Goal: Information Seeking & Learning: Learn about a topic

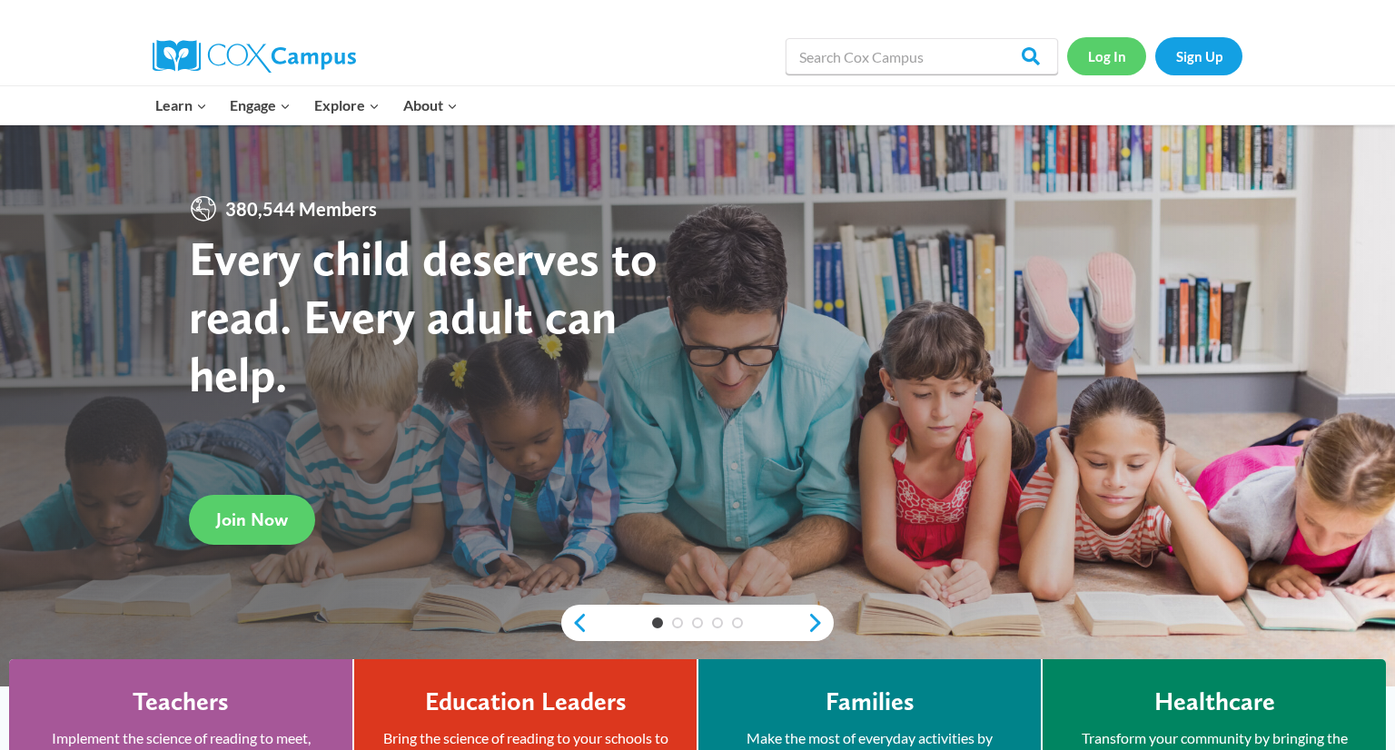
click at [1111, 64] on link "Log In" at bounding box center [1106, 55] width 79 height 37
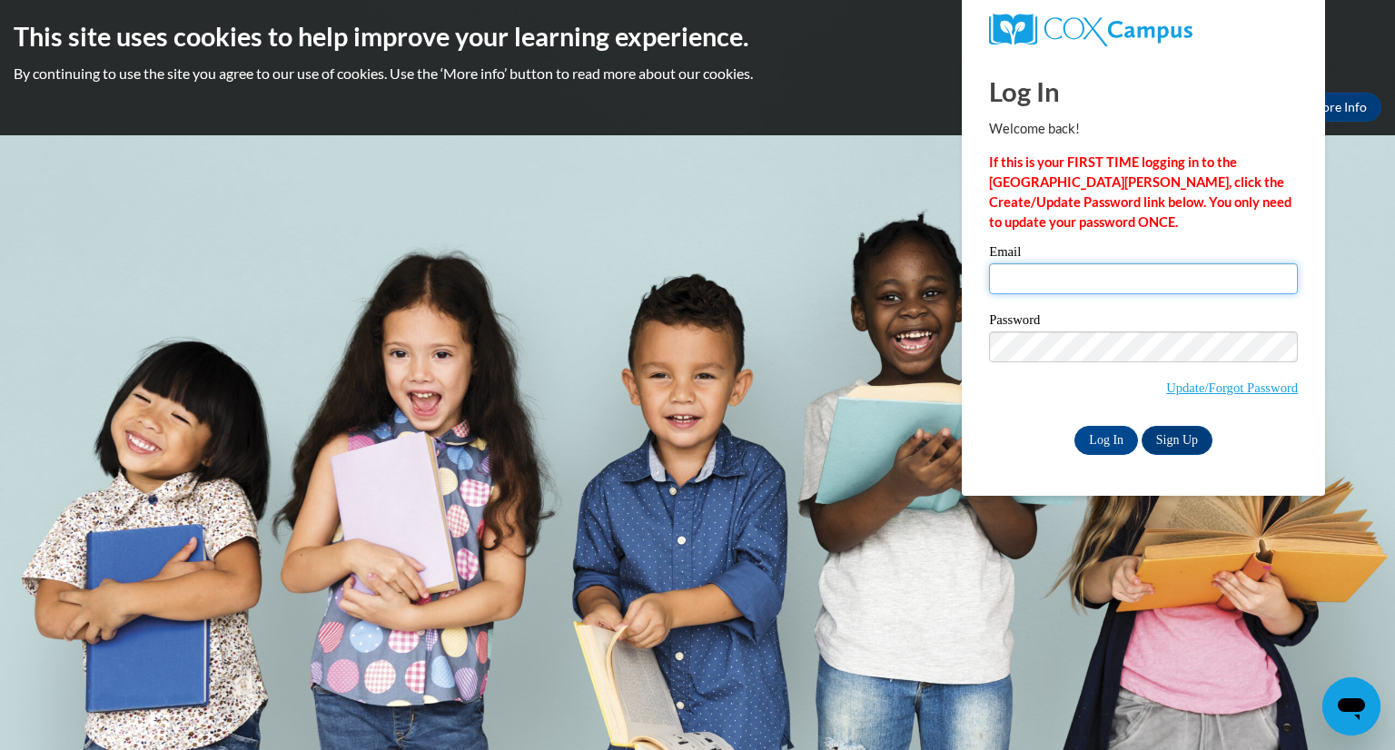
type input "jdropp@greenfield.k12.wi.us"
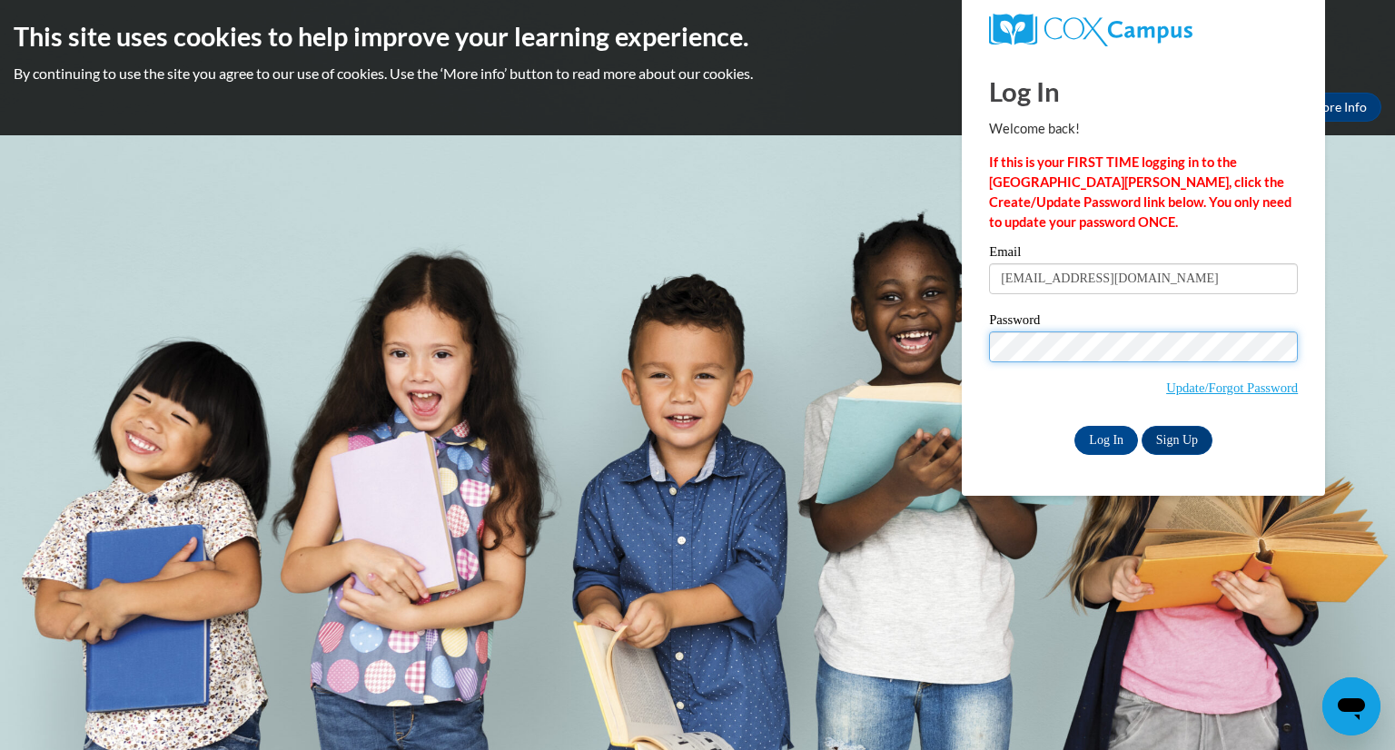
click at [1074, 426] on input "Log In" at bounding box center [1106, 440] width 64 height 29
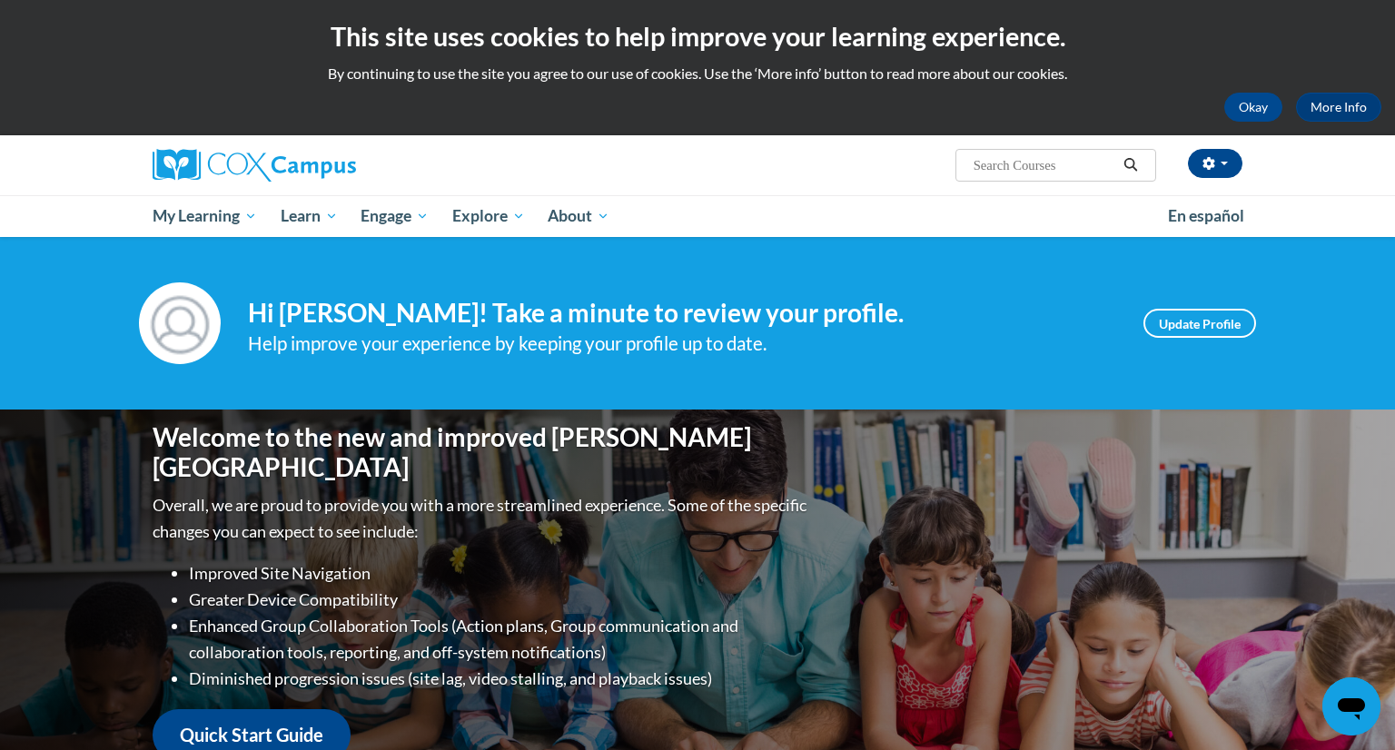
click at [1036, 171] on input "Search..." at bounding box center [1044, 165] width 145 height 22
type input "early literacy module"
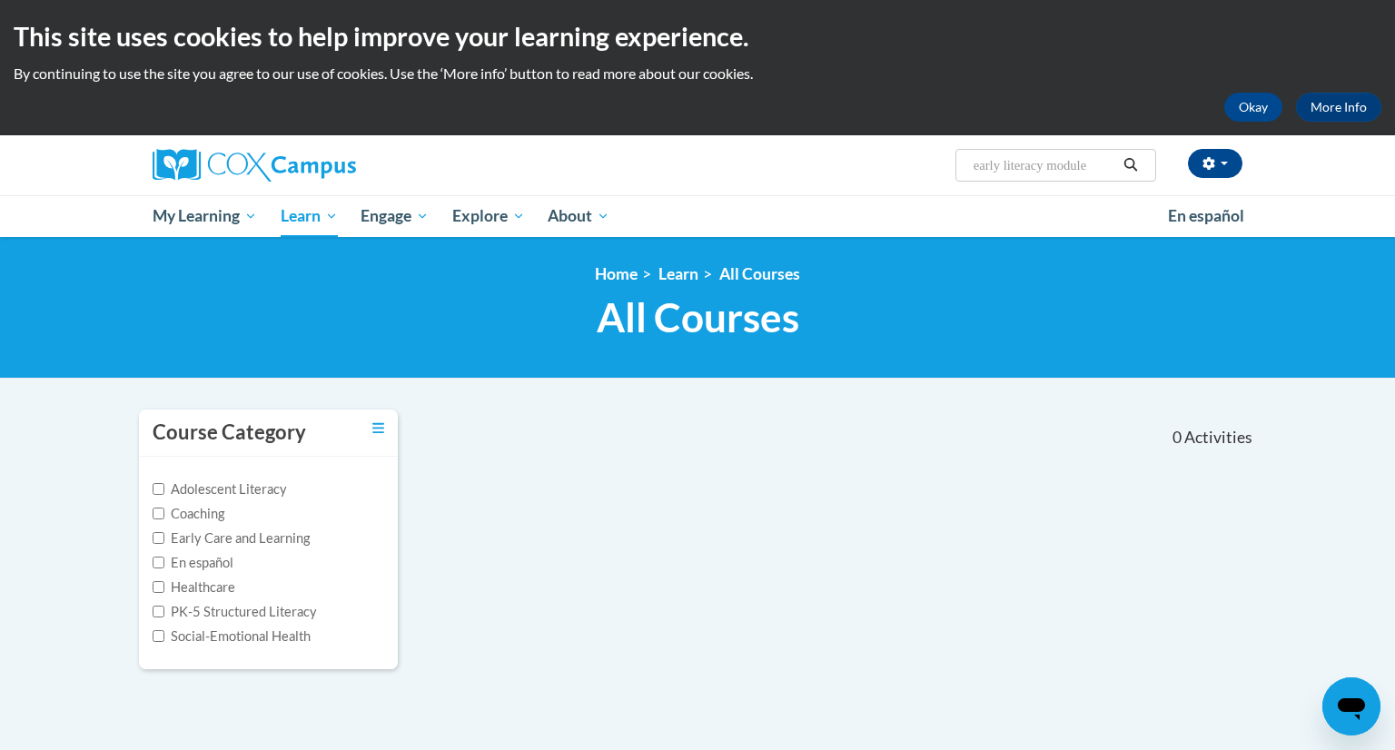
click at [1072, 163] on input "early literacy module" at bounding box center [1044, 165] width 145 height 22
click at [1097, 167] on input "early literacy module" at bounding box center [1044, 165] width 145 height 22
type input "e"
type input "literacy"
